Goal: Task Accomplishment & Management: Use online tool/utility

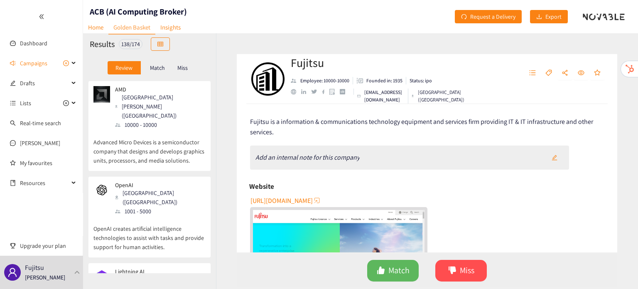
scroll to position [10198, 0]
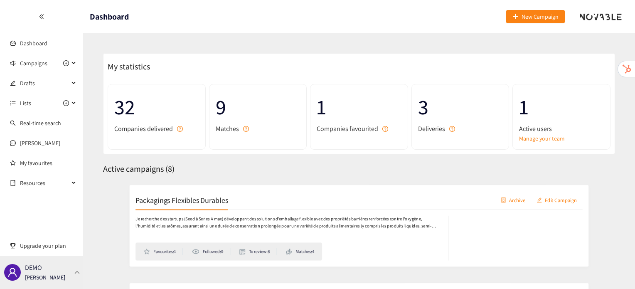
click at [64, 275] on div "DEMO [PERSON_NAME]" at bounding box center [41, 271] width 83 height 33
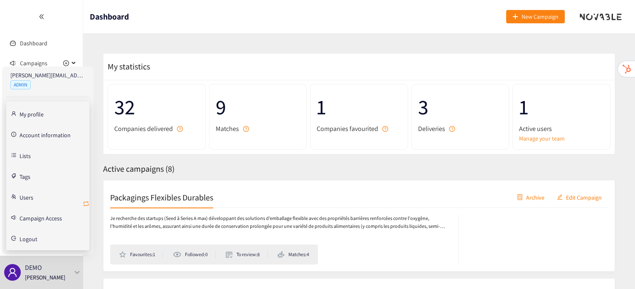
click at [86, 203] on icon "retweet" at bounding box center [86, 203] width 7 height 7
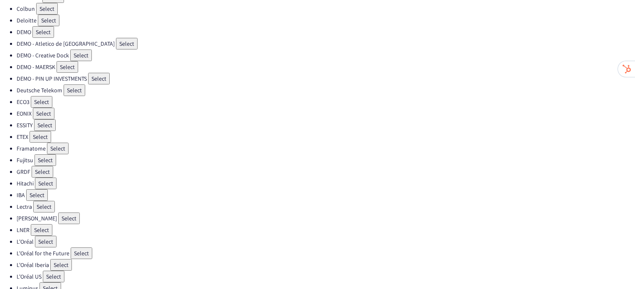
scroll to position [93, 0]
click at [43, 223] on button "Select" at bounding box center [42, 229] width 22 height 12
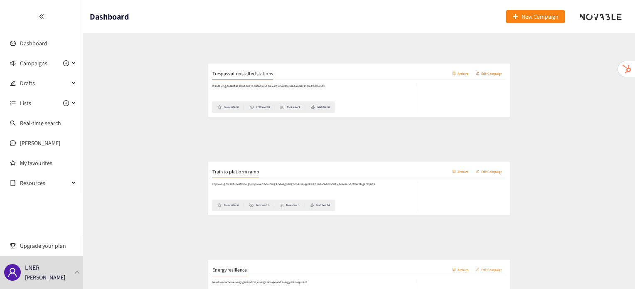
scroll to position [234, 0]
click at [161, 166] on div "Train to platform ramp Archive Edit Campaign" at bounding box center [359, 159] width 498 height 21
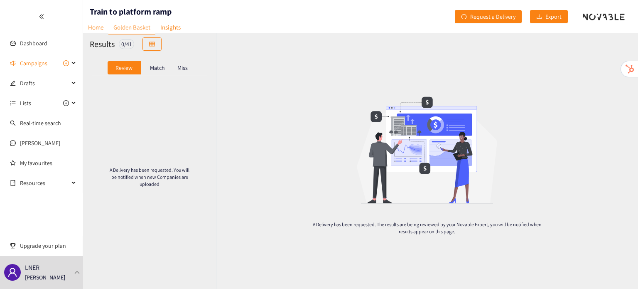
click at [164, 65] on p "Match" at bounding box center [157, 67] width 15 height 7
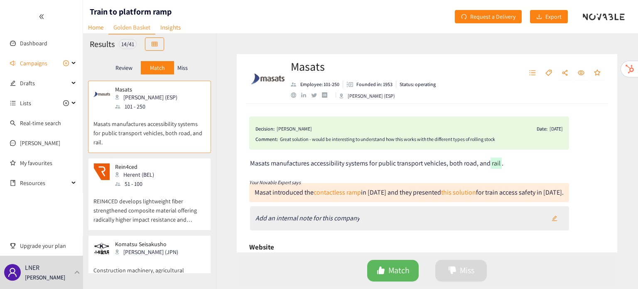
click at [181, 65] on p "Miss" at bounding box center [182, 67] width 10 height 7
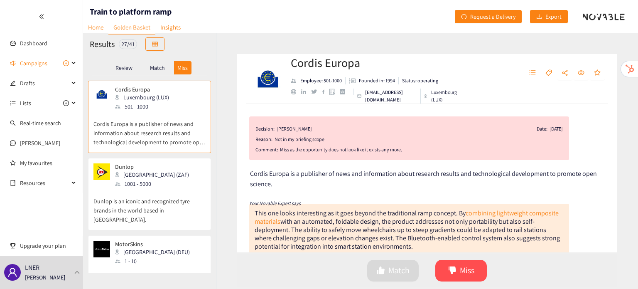
click at [151, 70] on p "Match" at bounding box center [157, 67] width 15 height 7
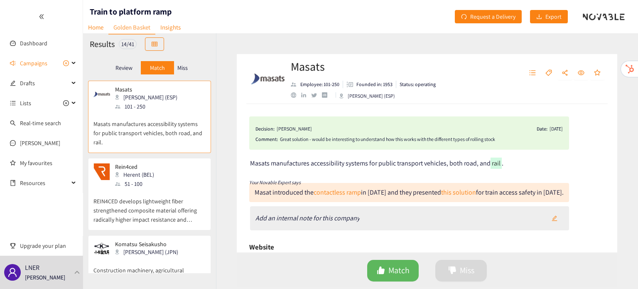
click at [121, 71] on div "Review" at bounding box center [124, 67] width 33 height 13
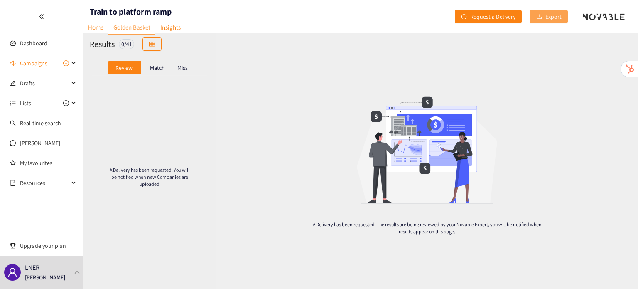
click at [555, 19] on span "Export" at bounding box center [553, 16] width 16 height 9
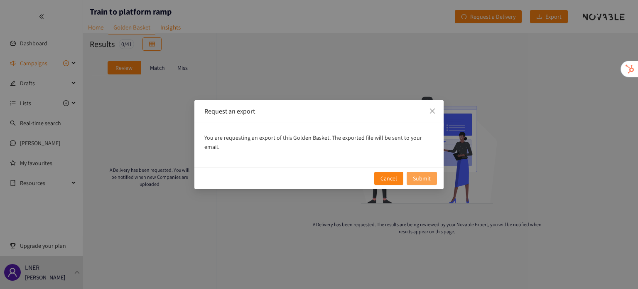
click at [432, 172] on button "Submit" at bounding box center [422, 178] width 30 height 13
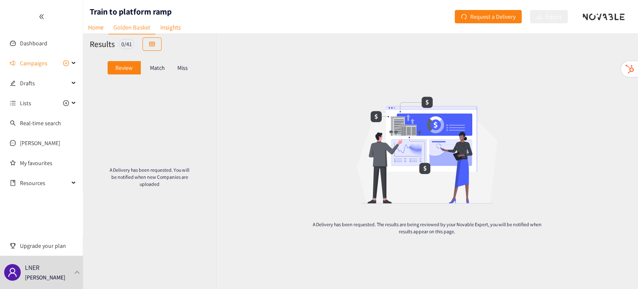
click at [146, 67] on div "Match" at bounding box center [157, 67] width 33 height 13
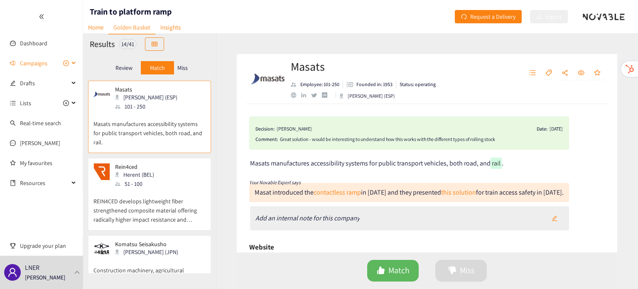
click at [48, 66] on span "Campaigns" at bounding box center [44, 63] width 49 height 17
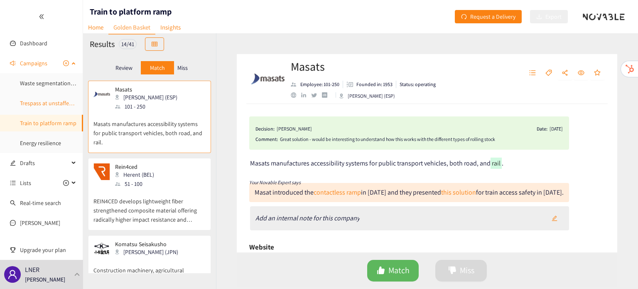
click at [55, 106] on link "Trespass at unstaffed stations" at bounding box center [57, 102] width 74 height 7
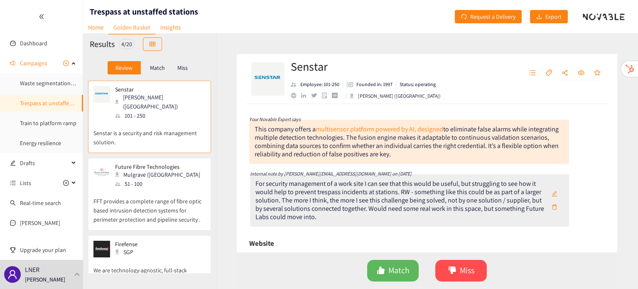
scroll to position [28, 0]
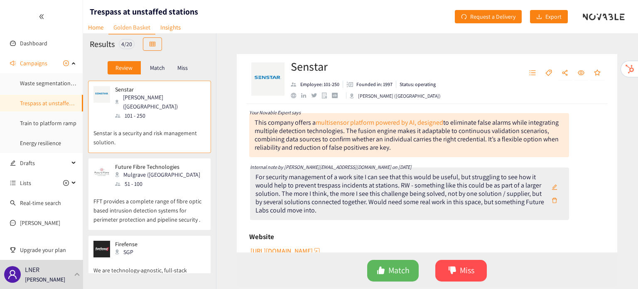
click at [157, 179] on div "51 - 100" at bounding box center [160, 183] width 90 height 9
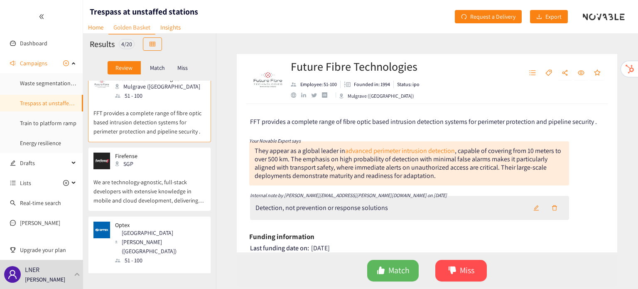
scroll to position [89, 0]
click at [157, 169] on p "We are technology-agnostic, full-stack developers with extensive knowledge in m…" at bounding box center [149, 186] width 112 height 36
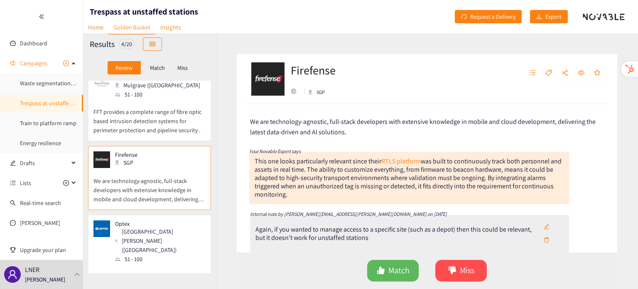
click at [163, 227] on div "Rancho Dominguez (USA)" at bounding box center [160, 240] width 90 height 27
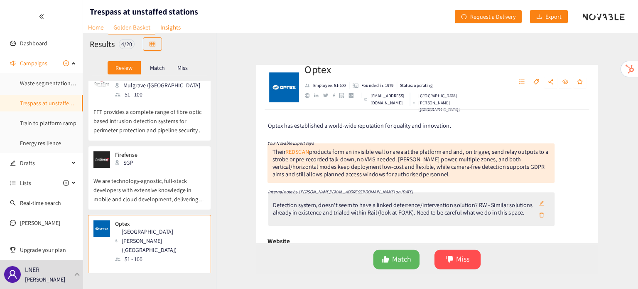
scroll to position [0, 0]
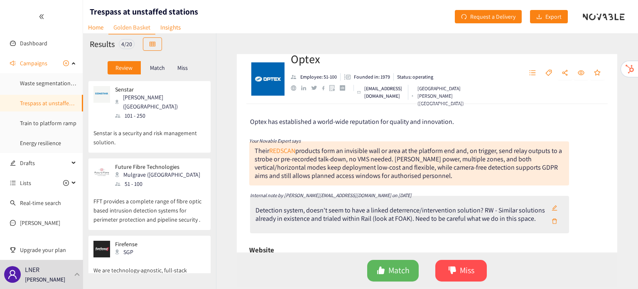
click at [151, 66] on p "Match" at bounding box center [157, 67] width 15 height 7
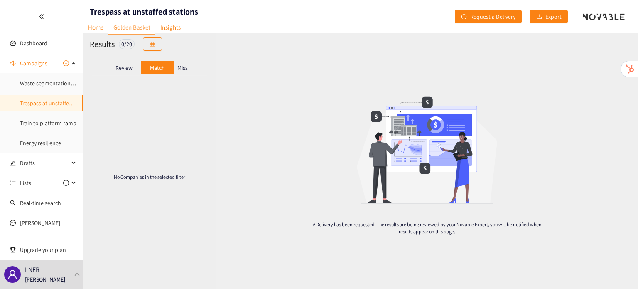
click at [186, 71] on p "Miss" at bounding box center [182, 67] width 10 height 7
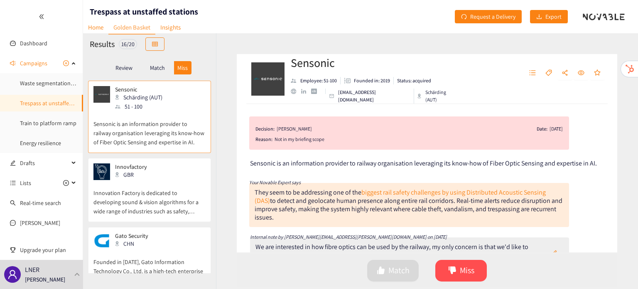
scroll to position [23, 0]
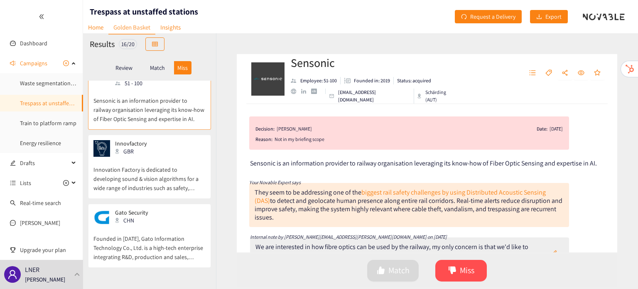
click at [163, 182] on p "Innovation Factory is dedicated to developing sound & vision algorithms for a w…" at bounding box center [149, 175] width 112 height 36
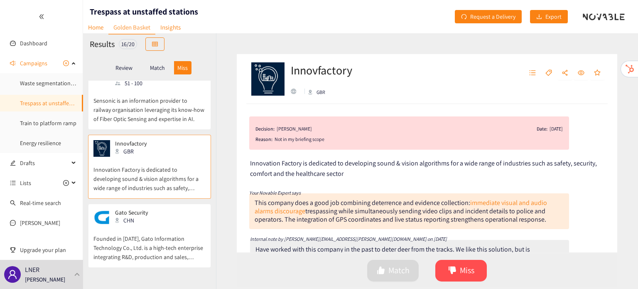
click at [129, 69] on p "Review" at bounding box center [123, 67] width 17 height 7
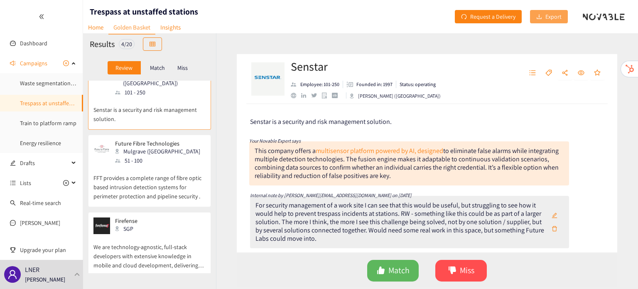
click at [552, 22] on button "Export" at bounding box center [549, 16] width 38 height 13
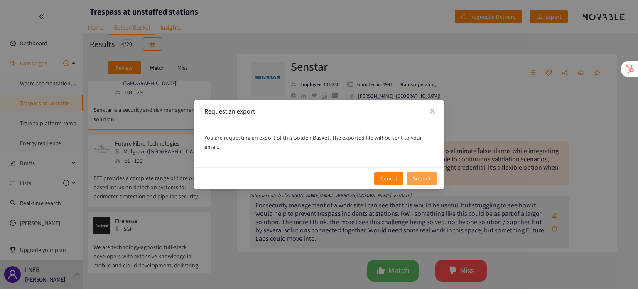
click at [421, 175] on span "Submit" at bounding box center [422, 178] width 18 height 9
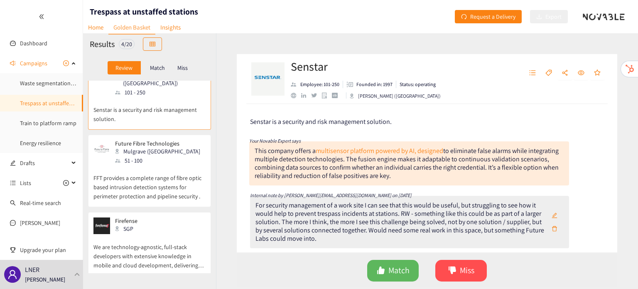
scroll to position [0, 0]
